Goal: Information Seeking & Learning: Learn about a topic

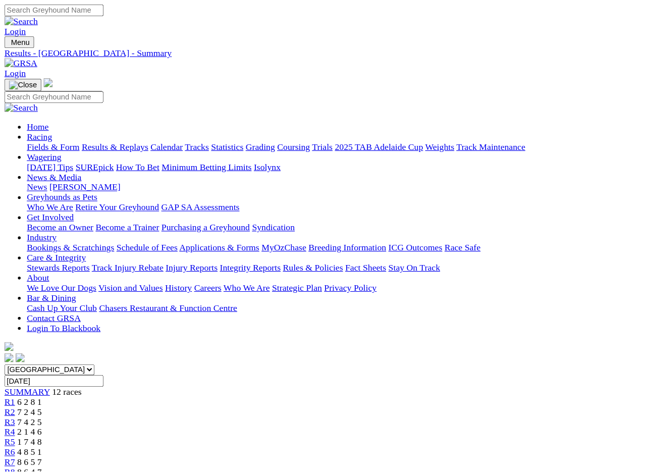
scroll to position [2, 0]
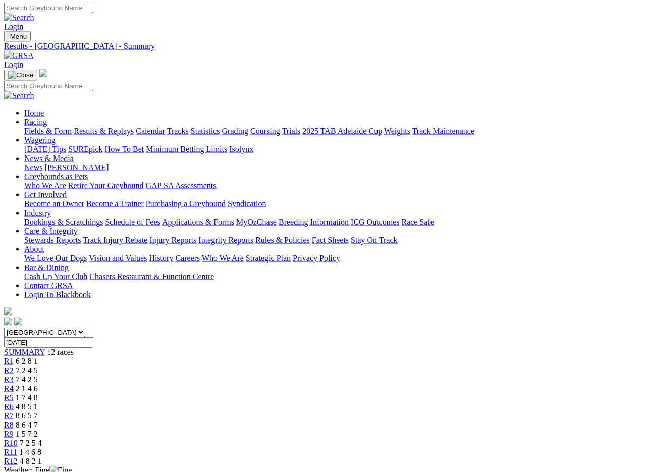
click at [34, 51] on img at bounding box center [19, 55] width 30 height 9
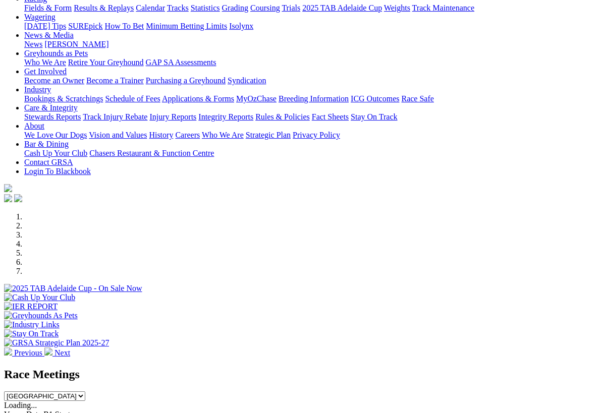
scroll to position [107, 0]
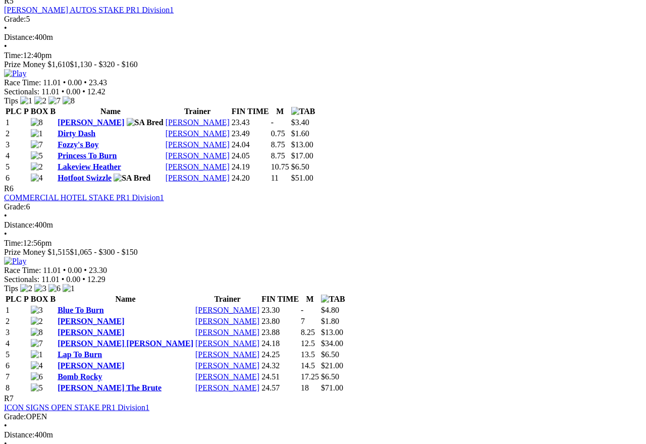
scroll to position [1214, 5]
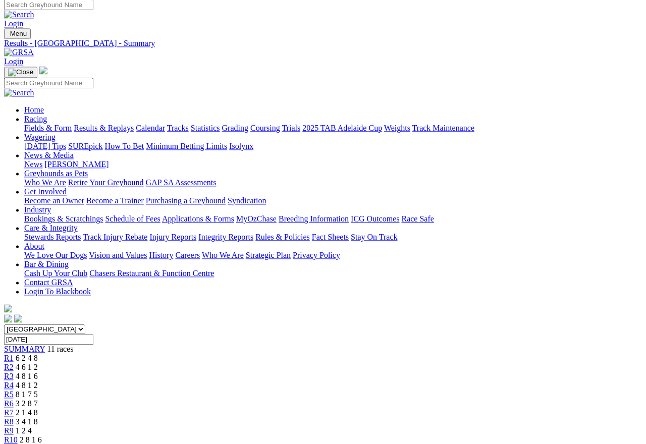
scroll to position [0, 5]
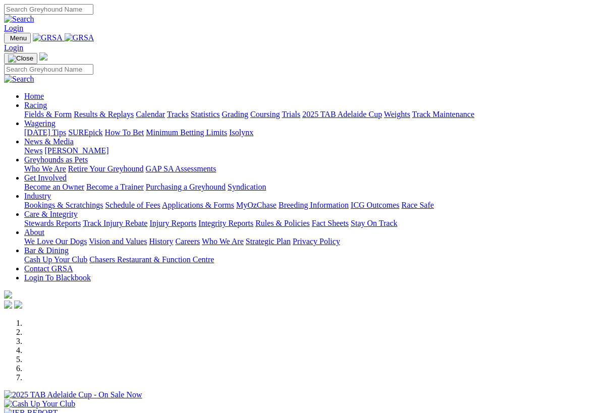
scroll to position [81, 0]
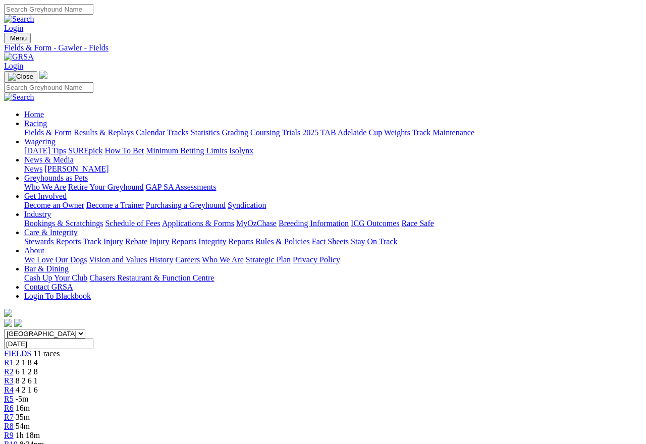
scroll to position [5, 0]
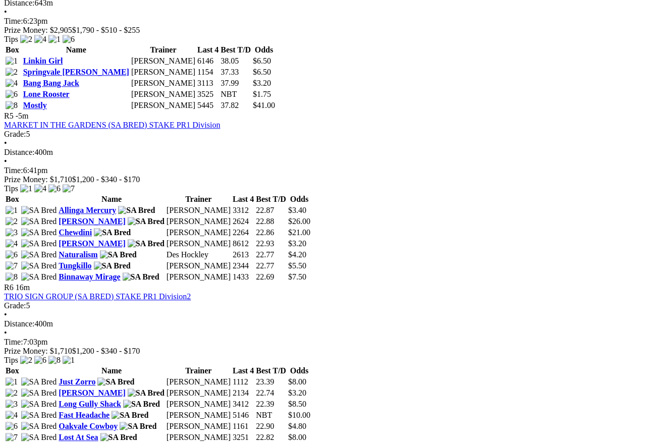
scroll to position [1008, 0]
